Goal: Task Accomplishment & Management: Use online tool/utility

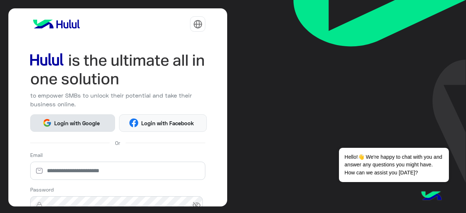
click at [65, 123] on span "Login with Google" at bounding box center [77, 123] width 51 height 8
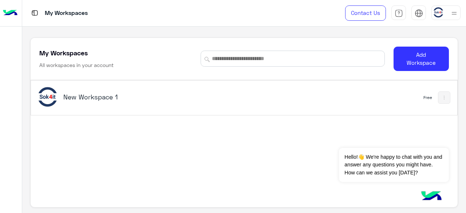
click at [442, 102] on button at bounding box center [444, 97] width 12 height 12
click at [429, 49] on div at bounding box center [233, 106] width 466 height 213
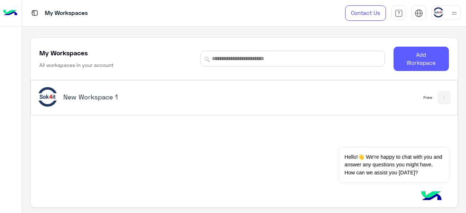
click at [412, 65] on button "Add Workspace" at bounding box center [420, 59] width 55 height 24
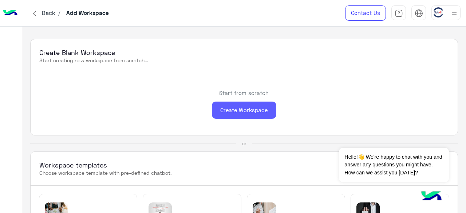
click at [239, 112] on div "Create Workspace" at bounding box center [244, 110] width 64 height 17
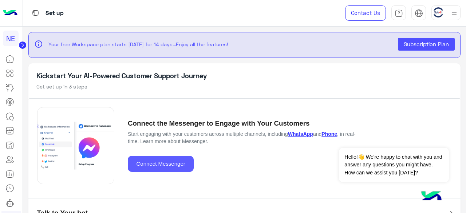
click at [189, 159] on button "Connect Messenger" at bounding box center [161, 164] width 66 height 16
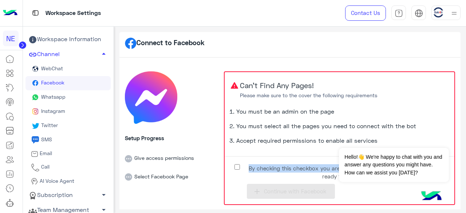
click at [246, 172] on span "By checking this checkbox you are fully aware on the previous points and ready …" at bounding box center [345, 172] width 198 height 16
click at [242, 168] on label "By checking this checkbox you are fully aware on the previous points and ready …" at bounding box center [339, 170] width 218 height 16
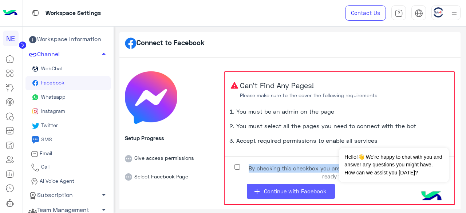
click at [287, 197] on button "add Continue with Facebook" at bounding box center [291, 191] width 88 height 15
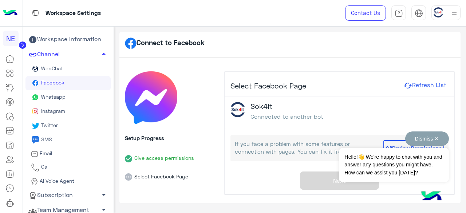
click at [437, 136] on button "Dismiss ✕" at bounding box center [427, 138] width 44 height 15
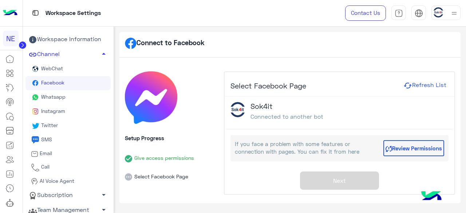
click at [431, 194] on img at bounding box center [431, 196] width 25 height 25
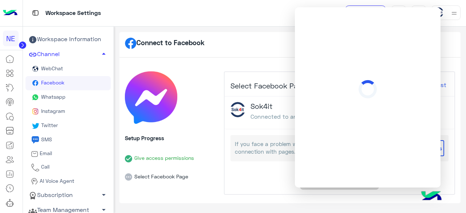
click at [431, 194] on img at bounding box center [431, 196] width 25 height 25
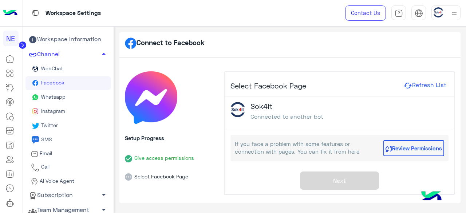
click at [339, 182] on div "Select Facebook Page Refresh List Sok4it Connected to another bot If you face a…" at bounding box center [340, 133] width 230 height 122
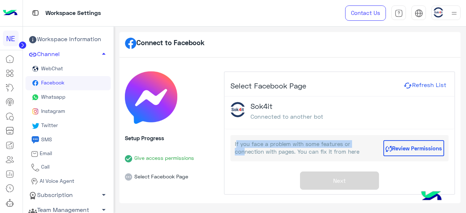
drag, startPoint x: 235, startPoint y: 146, endPoint x: 357, endPoint y: 145, distance: 122.6
click at [357, 145] on p "If you face a problem with some features or connection with pages. You can fix …" at bounding box center [307, 148] width 145 height 16
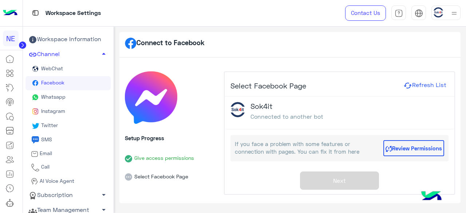
click at [267, 111] on div "Sok4it Connected to another bot" at bounding box center [286, 113] width 73 height 22
drag, startPoint x: 272, startPoint y: 122, endPoint x: 338, endPoint y: 124, distance: 66.3
click at [338, 124] on div "Sok4it Connected to another bot" at bounding box center [340, 112] width 230 height 33
click at [421, 81] on button "Refresh List" at bounding box center [424, 85] width 47 height 9
click at [356, 174] on div "Select Facebook Page Refresh List Sok4it Connected to another bot If you face a…" at bounding box center [340, 133] width 230 height 122
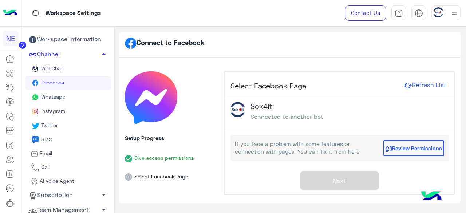
click at [159, 176] on li "Select Facebook Page" at bounding box center [171, 171] width 93 height 19
click at [122, 177] on div "Connect to Facebook Setup Progress Give access permissions Select Facebook Page…" at bounding box center [289, 117] width 341 height 171
click at [65, 81] on link "Facebook" at bounding box center [67, 83] width 85 height 14
click at [399, 149] on button "Review Permissions" at bounding box center [413, 148] width 61 height 16
click at [55, 98] on span "Whatsapp" at bounding box center [53, 97] width 26 height 6
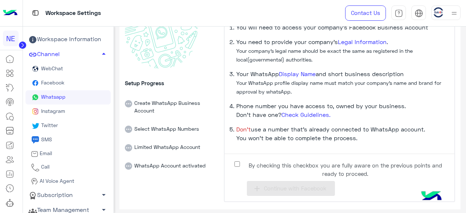
scroll to position [70, 0]
click at [249, 160] on label "By checking this checkbox you are fully aware on the previous points and ready …" at bounding box center [339, 167] width 218 height 16
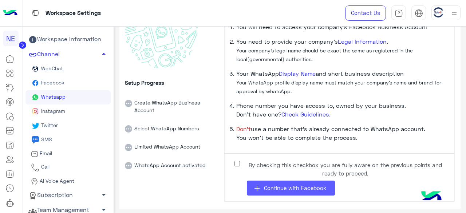
click at [288, 187] on span "Continue with Facebook" at bounding box center [295, 188] width 62 height 7
